Goal: Information Seeking & Learning: Understand process/instructions

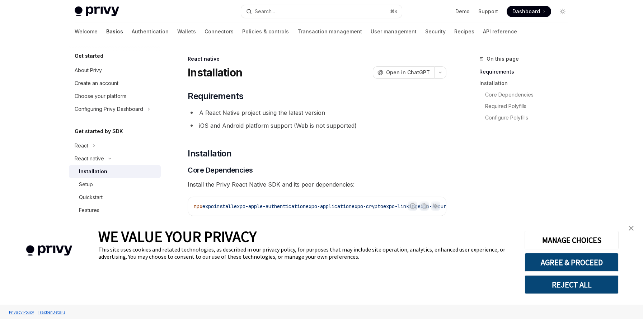
click at [632, 230] on img "close banner" at bounding box center [631, 228] width 5 height 5
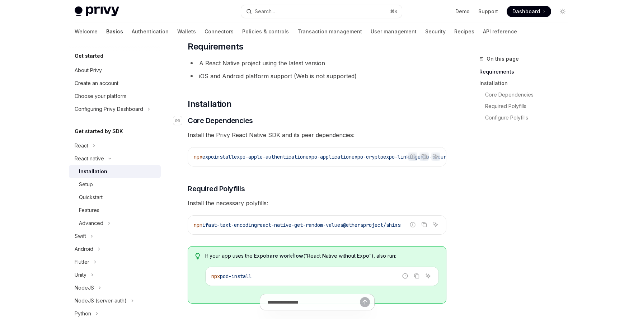
scroll to position [43, 0]
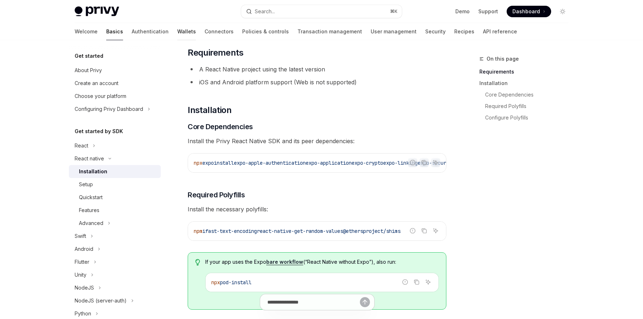
click at [177, 29] on link "Wallets" at bounding box center [186, 31] width 19 height 17
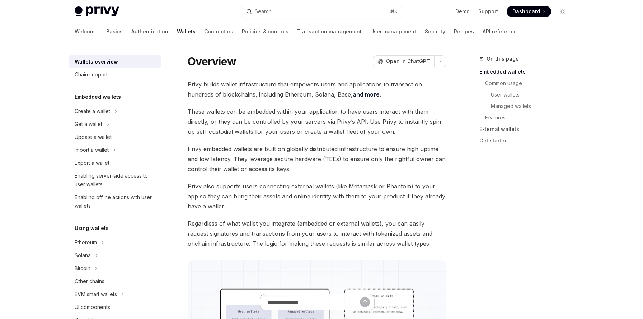
scroll to position [9, 0]
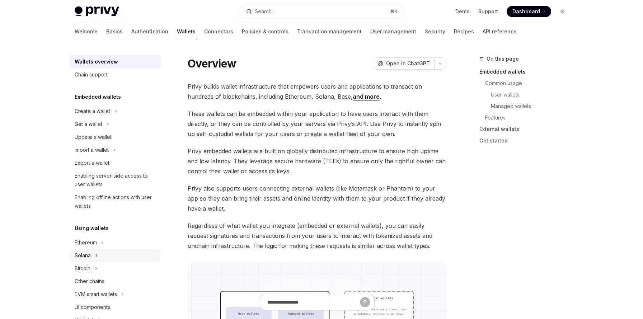
click at [101, 259] on button "Solana" at bounding box center [115, 255] width 92 height 13
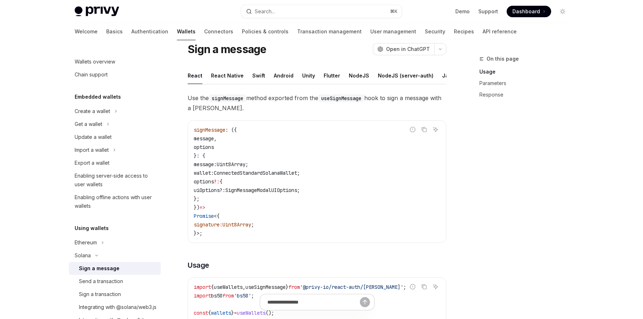
scroll to position [22, 0]
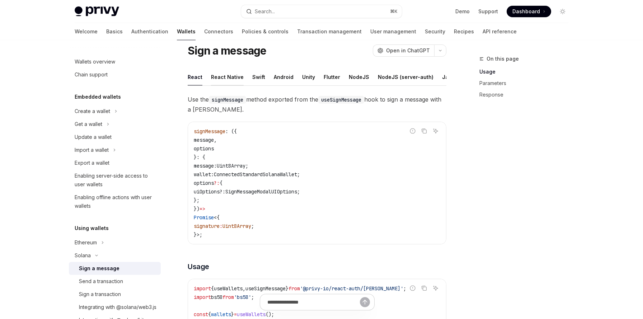
click at [222, 79] on div "React Native" at bounding box center [227, 77] width 33 height 17
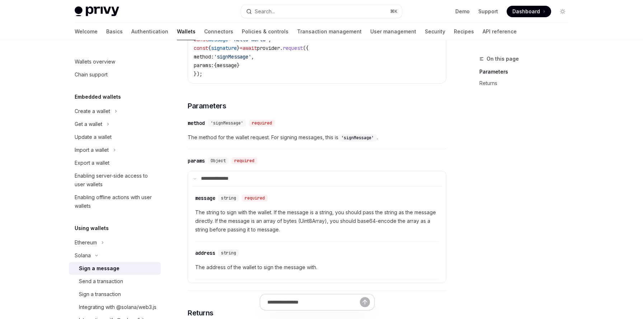
scroll to position [149, 0]
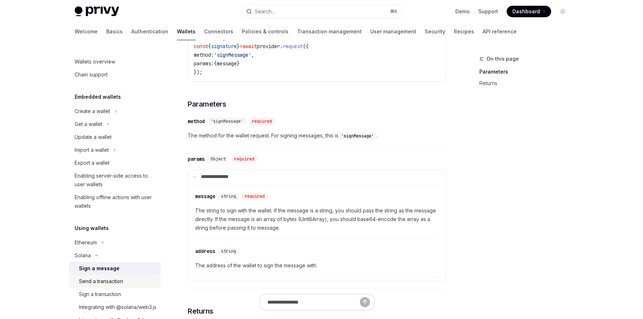
click at [88, 279] on div "Send a transaction" at bounding box center [101, 281] width 44 height 9
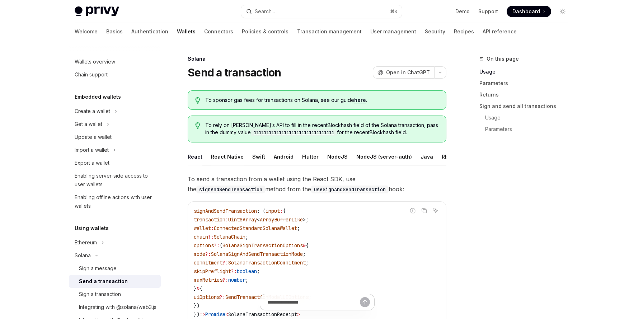
click at [230, 162] on div "React Native" at bounding box center [227, 156] width 33 height 17
type textarea "*"
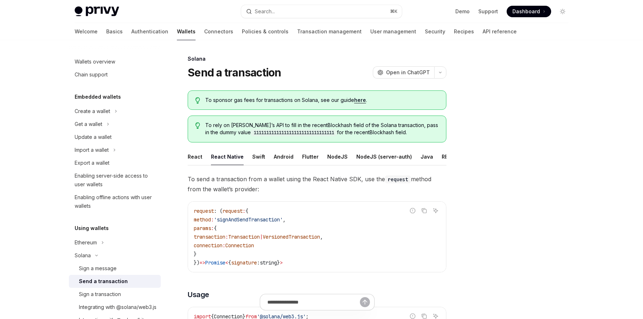
click at [278, 219] on span "'signAndSendTransaction'" at bounding box center [248, 219] width 69 height 6
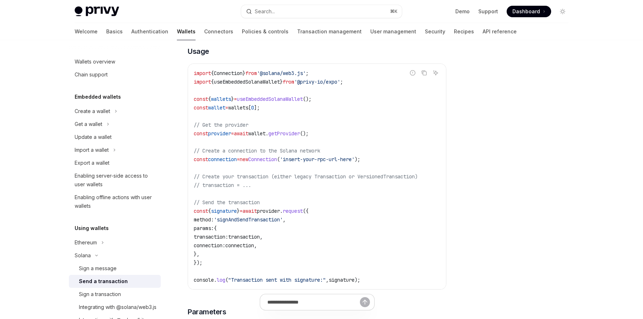
scroll to position [250, 0]
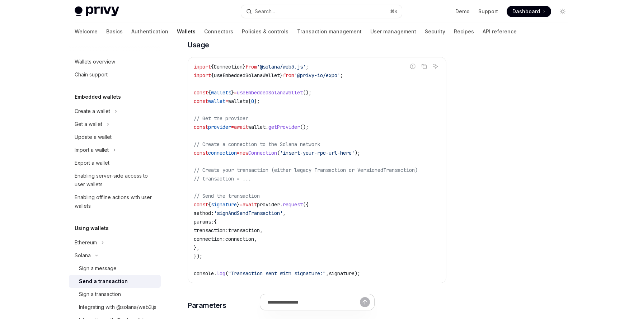
click at [246, 214] on span "'signAndSendTransaction'" at bounding box center [248, 213] width 69 height 6
click at [243, 178] on span "// transaction = ..." at bounding box center [222, 179] width 57 height 6
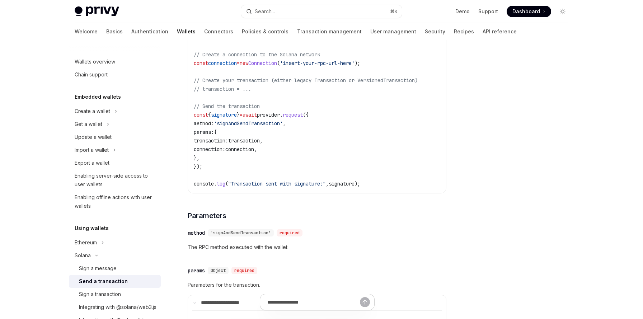
scroll to position [338, 0]
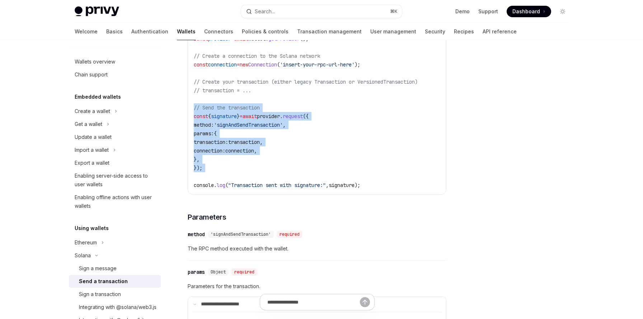
drag, startPoint x: 194, startPoint y: 109, endPoint x: 228, endPoint y: 173, distance: 72.7
click at [228, 173] on code "import { Connection } from '@solana/web3.js' ; import { useEmbeddedSolanaWallet…" at bounding box center [317, 81] width 247 height 215
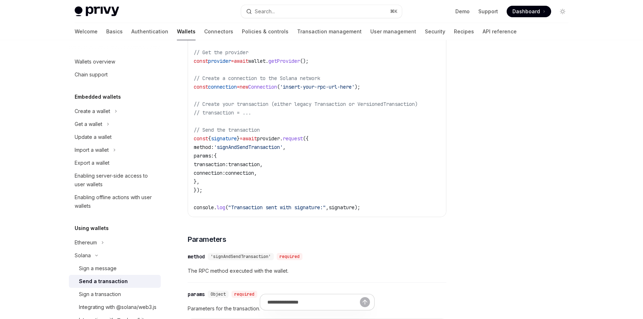
scroll to position [277, 0]
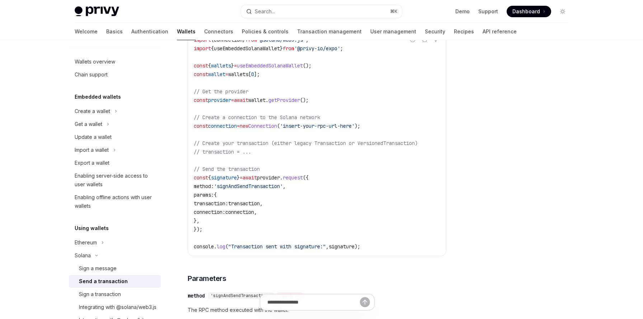
click at [266, 128] on span "Connection" at bounding box center [262, 126] width 29 height 6
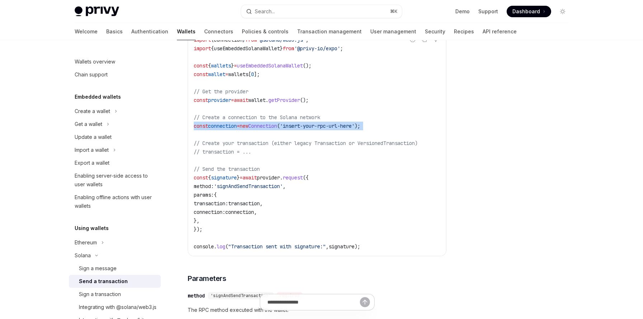
click at [266, 128] on span "Connection" at bounding box center [262, 126] width 29 height 6
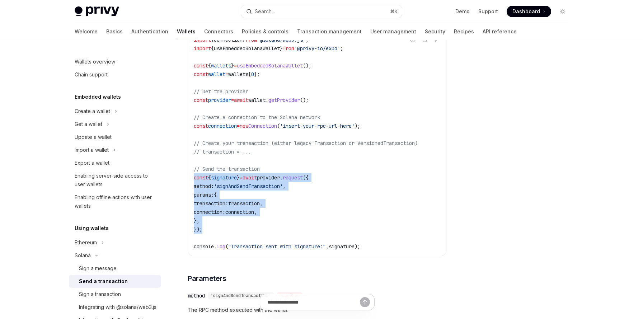
drag, startPoint x: 195, startPoint y: 179, endPoint x: 231, endPoint y: 233, distance: 64.1
click at [231, 233] on code "import { Connection } from '@solana/web3.js' ; import { useEmbeddedSolanaWallet…" at bounding box center [317, 143] width 247 height 215
